Goal: Information Seeking & Learning: Check status

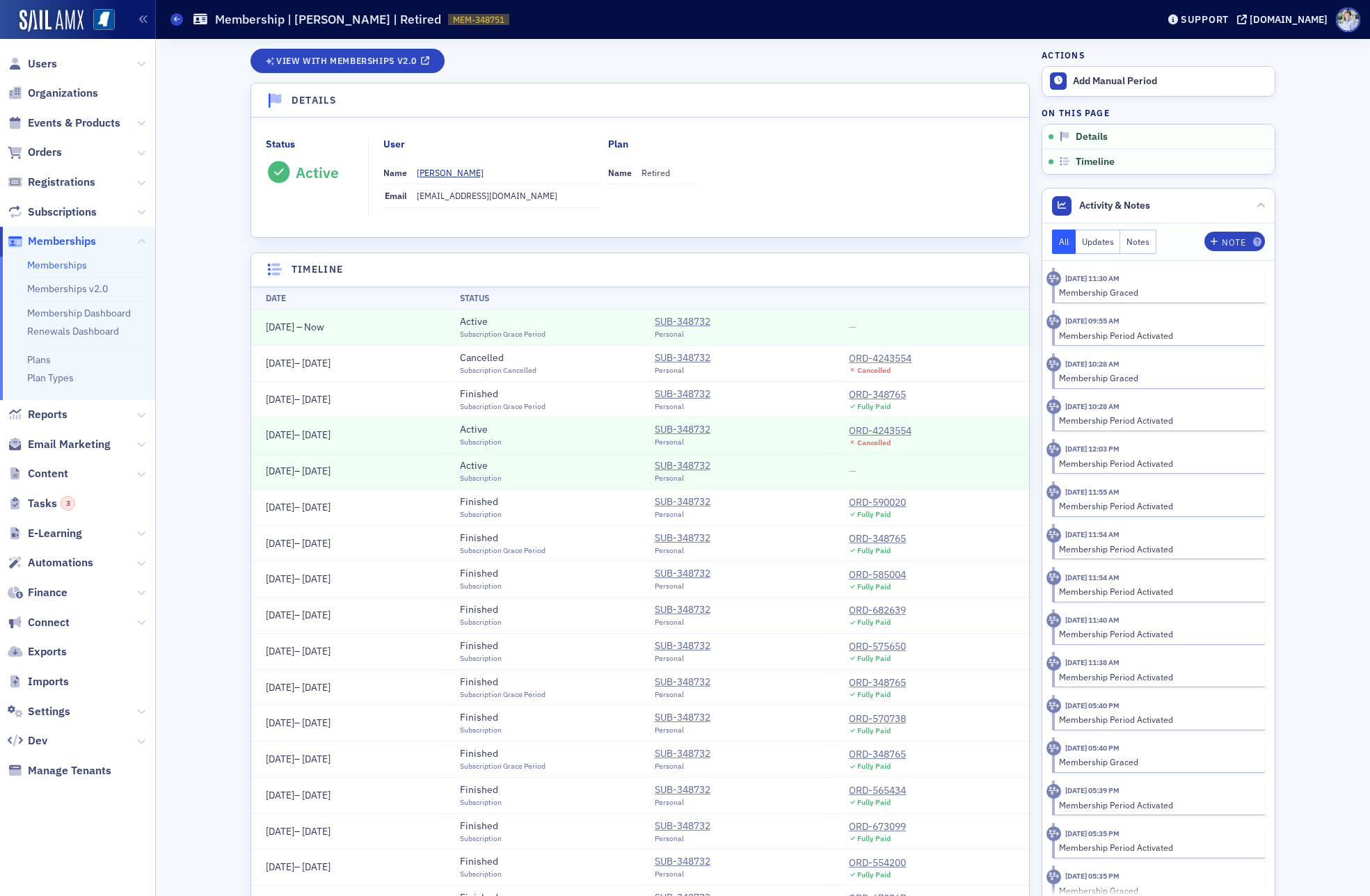
click at [863, 472] on td "—" at bounding box center [932, 472] width 195 height 37
click at [884, 430] on div "ORD-4243554" at bounding box center [880, 431] width 62 height 15
click at [421, 68] on link "View with Memberships v2.0" at bounding box center [348, 61] width 195 height 24
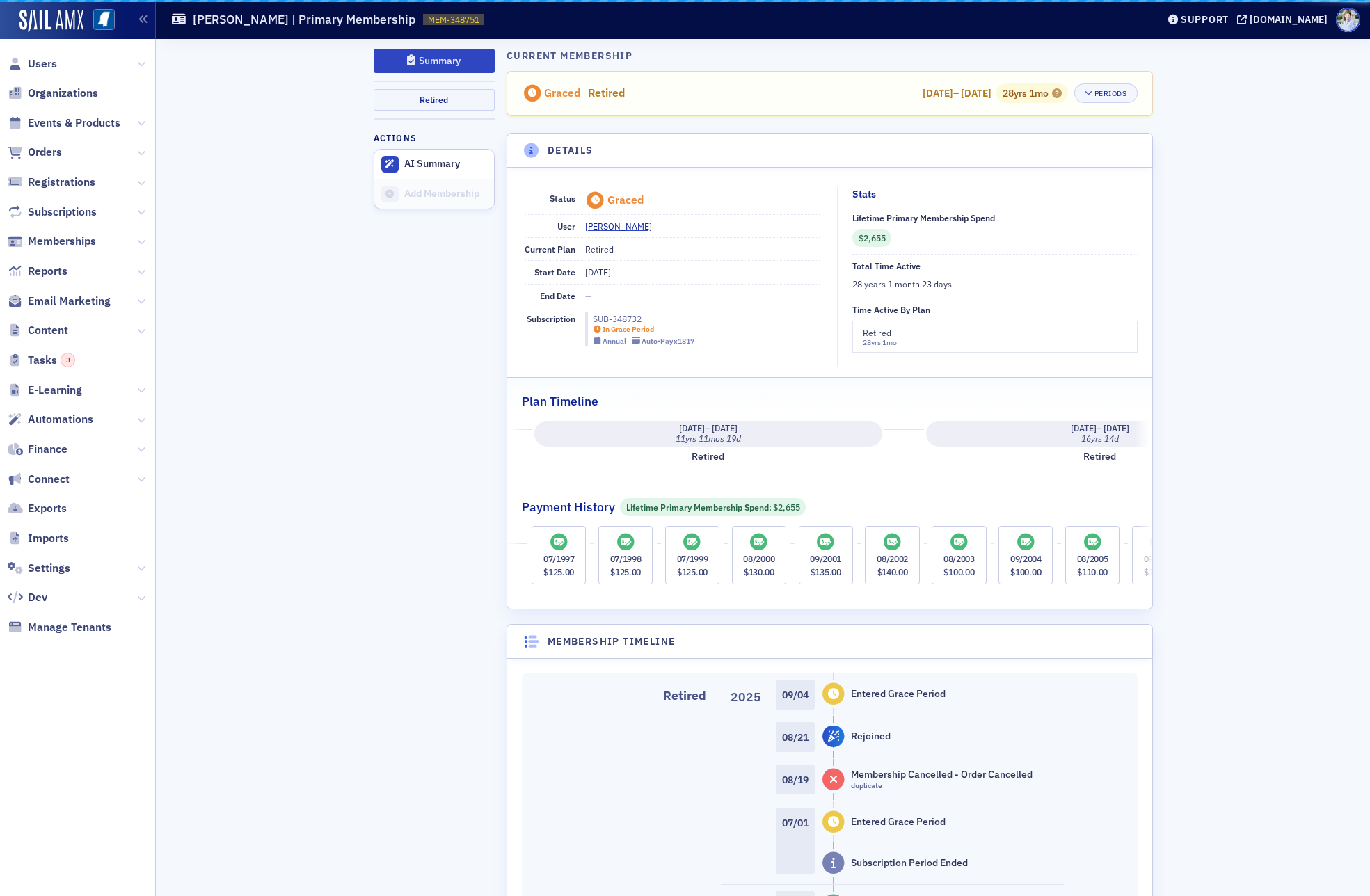
scroll to position [0, 1102]
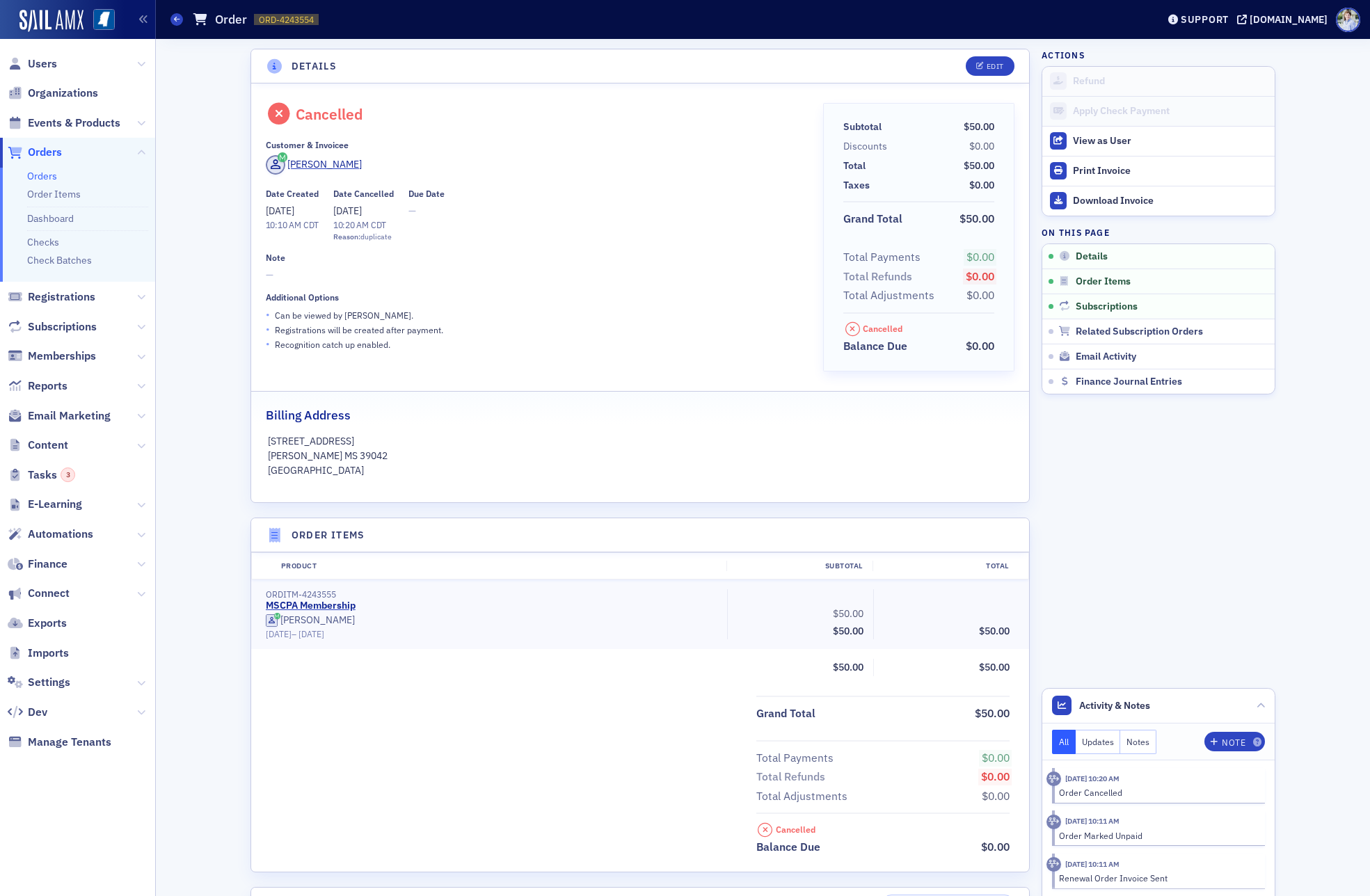
scroll to position [555, 0]
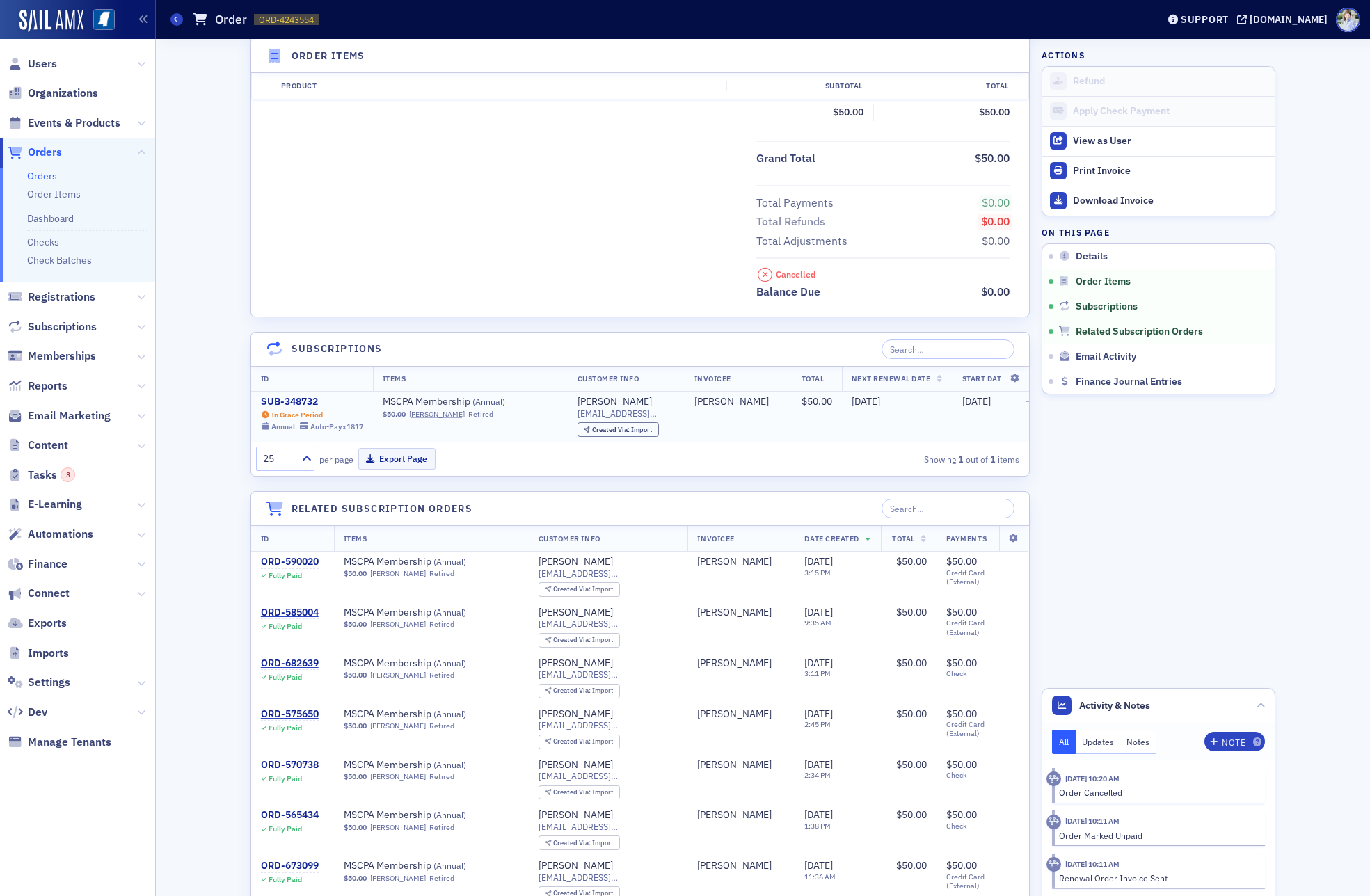
click at [286, 407] on div "SUB-348732" at bounding box center [312, 402] width 102 height 12
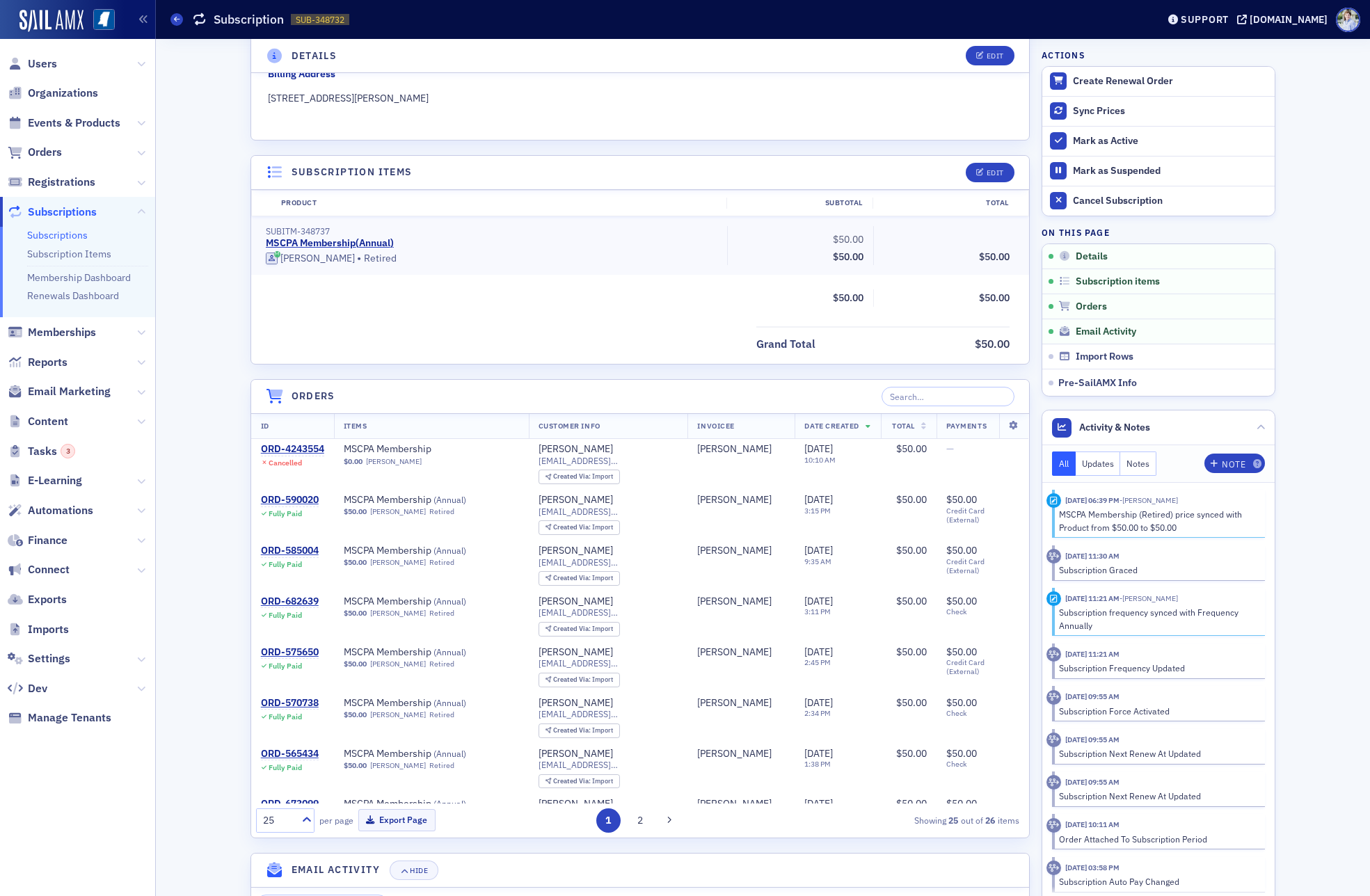
scroll to position [316, 0]
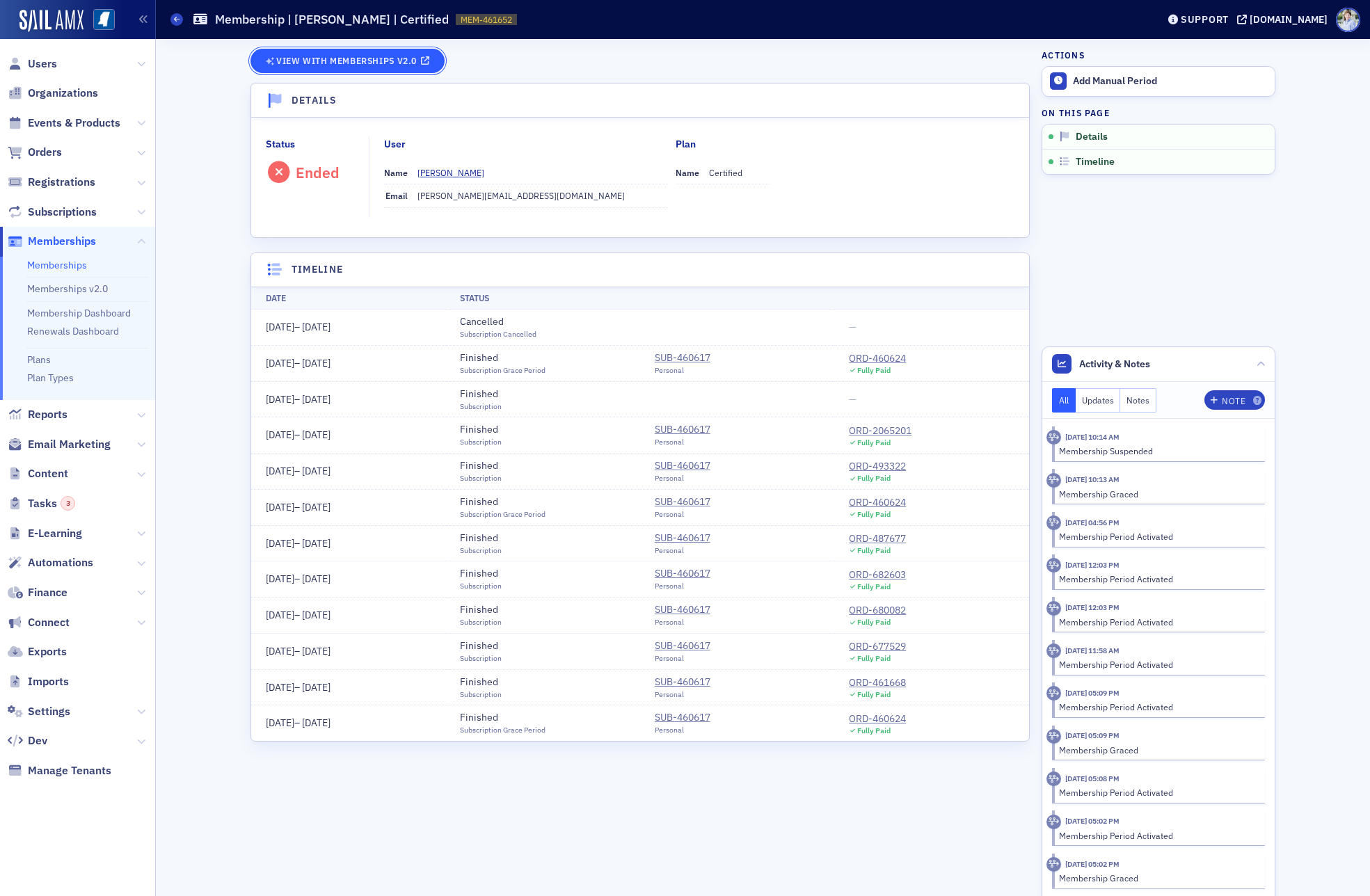
click at [347, 61] on span "View with Memberships v2.0" at bounding box center [346, 60] width 140 height 7
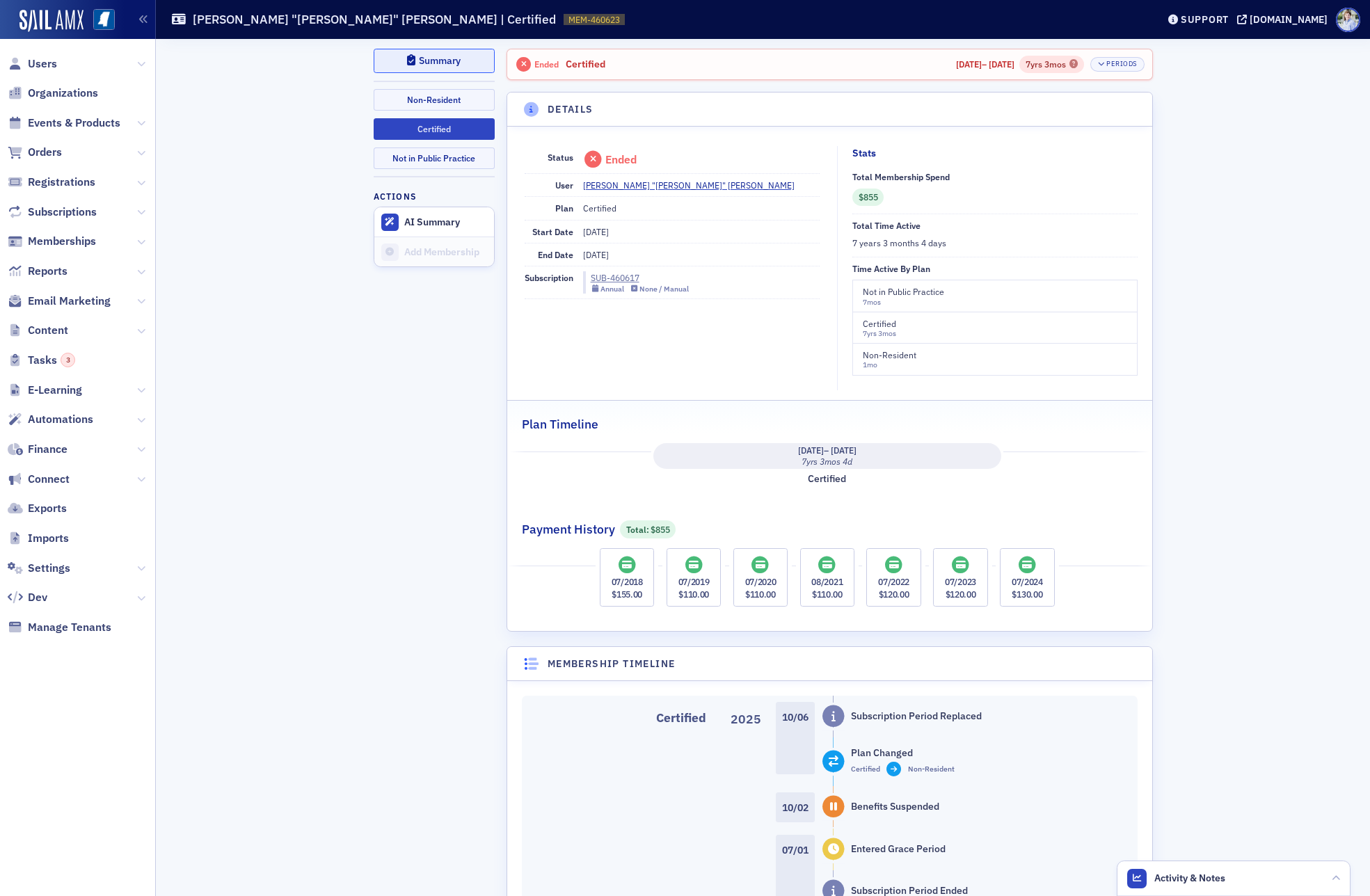
click at [457, 57] on div "Summary" at bounding box center [439, 60] width 41 height 7
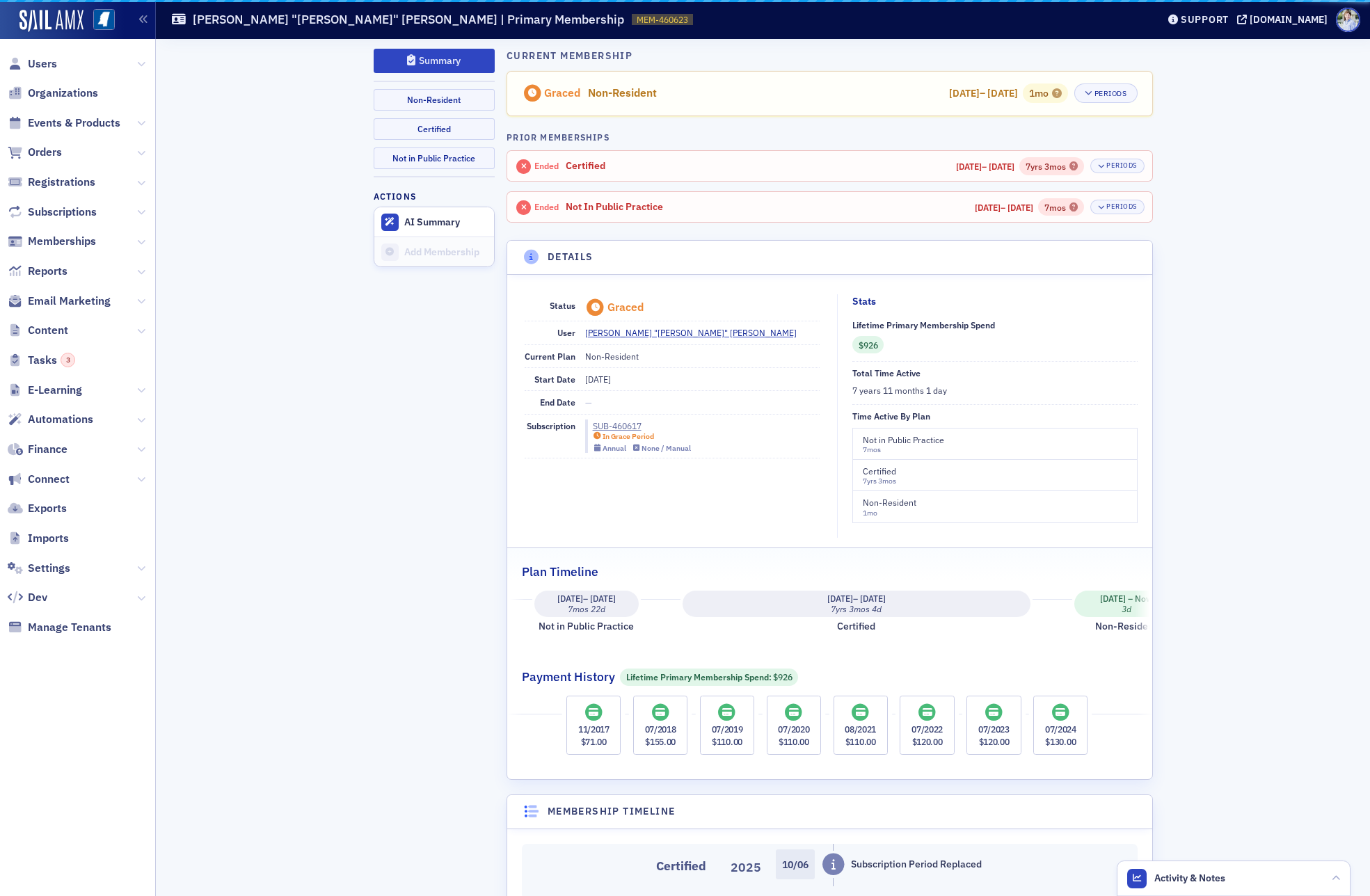
scroll to position [0, 58]
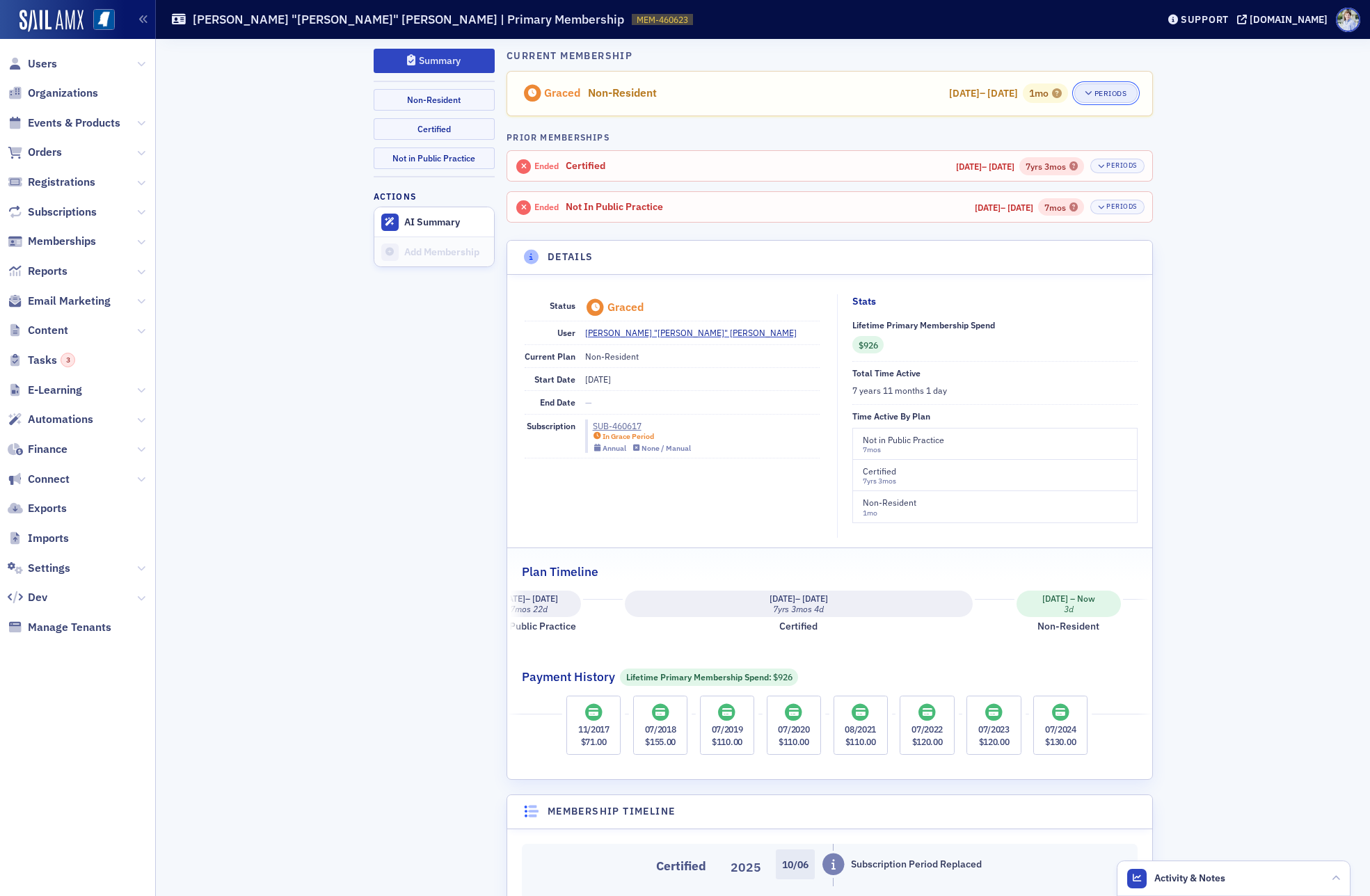
drag, startPoint x: 1127, startPoint y: 96, endPoint x: 1096, endPoint y: 98, distance: 31.1
click at [1127, 96] on div "Periods" at bounding box center [1111, 93] width 32 height 7
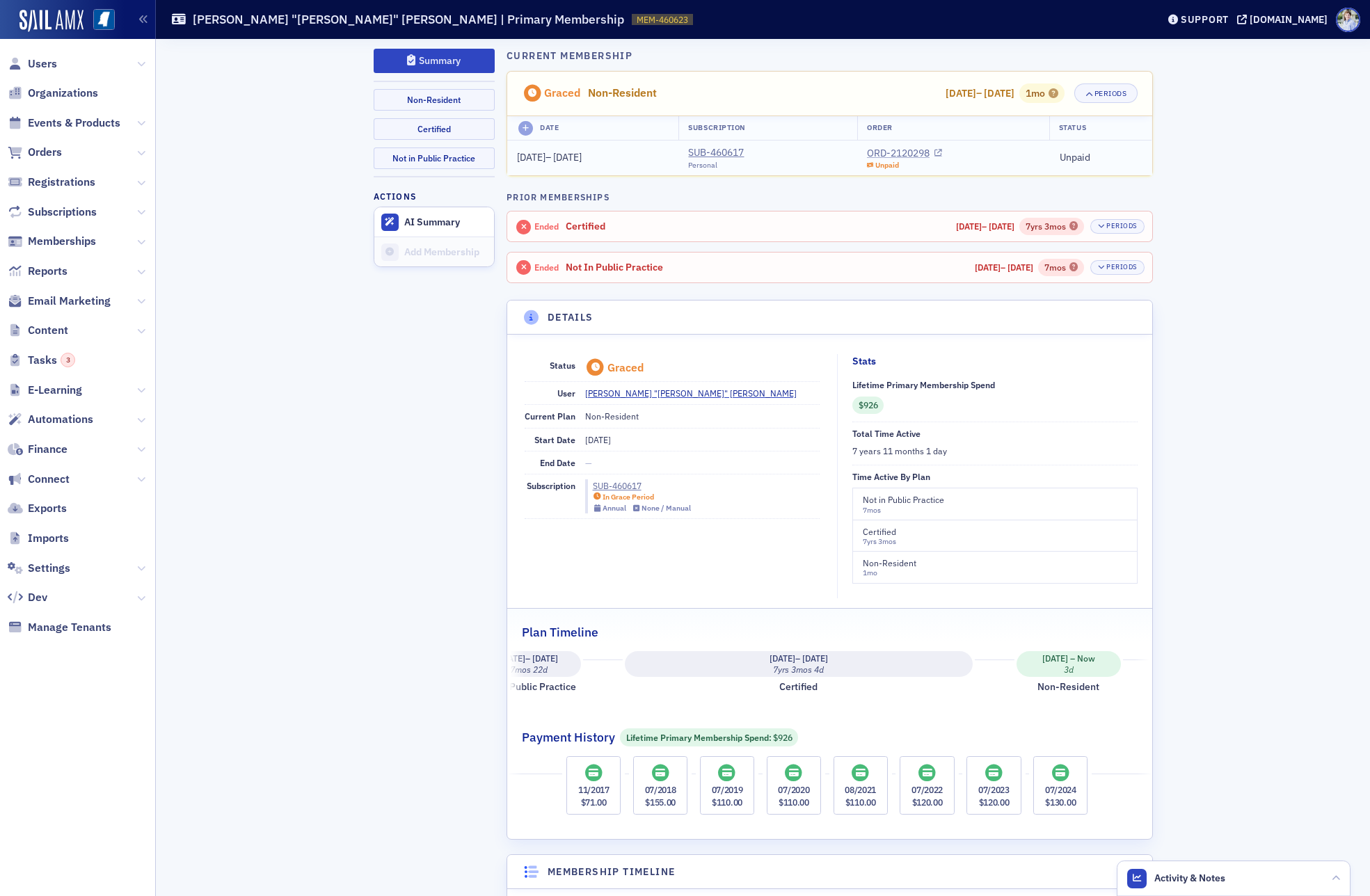
click at [930, 149] on div "ORD-2120298" at bounding box center [898, 153] width 62 height 15
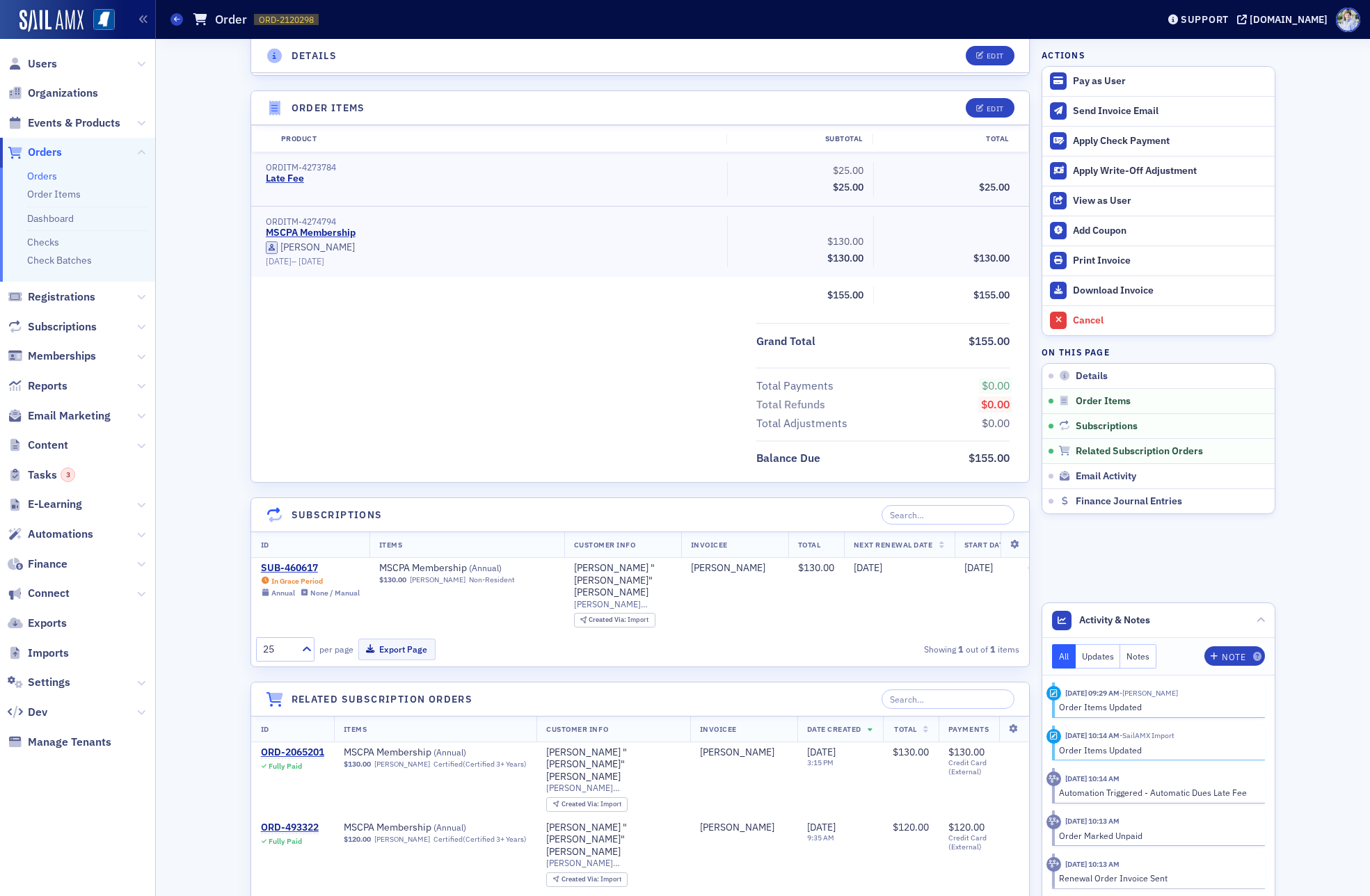
scroll to position [445, 0]
